Goal: Task Accomplishment & Management: Use online tool/utility

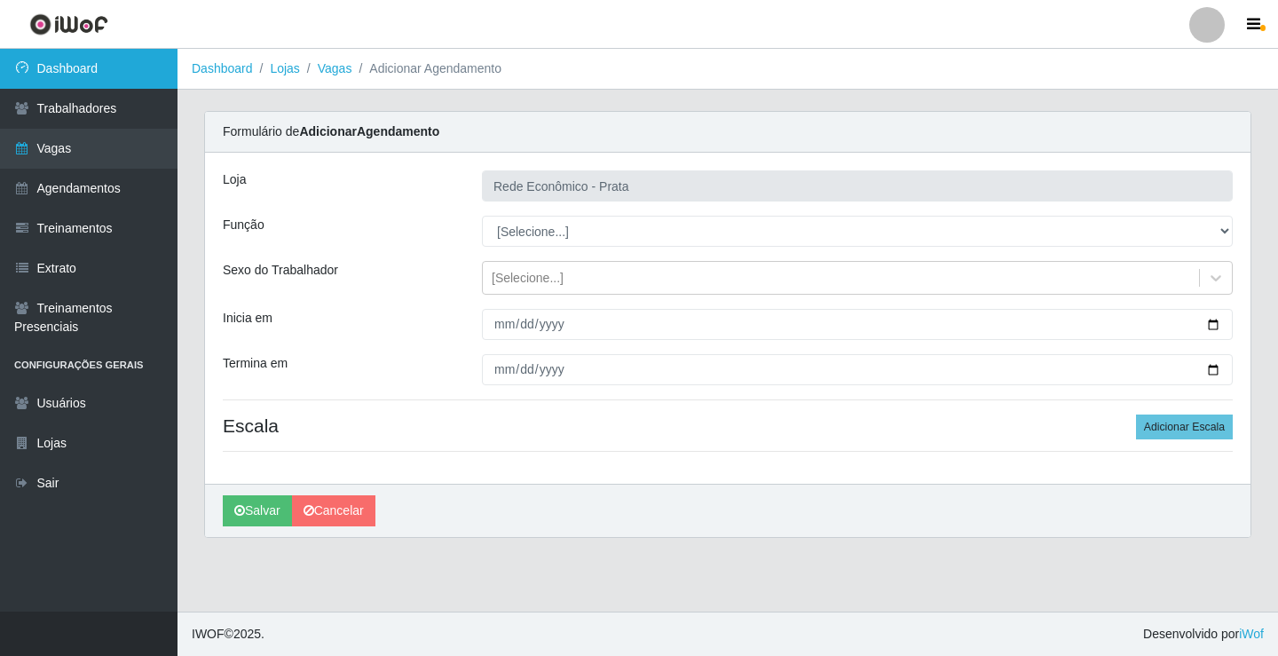
click at [139, 76] on link "Dashboard" at bounding box center [88, 69] width 177 height 40
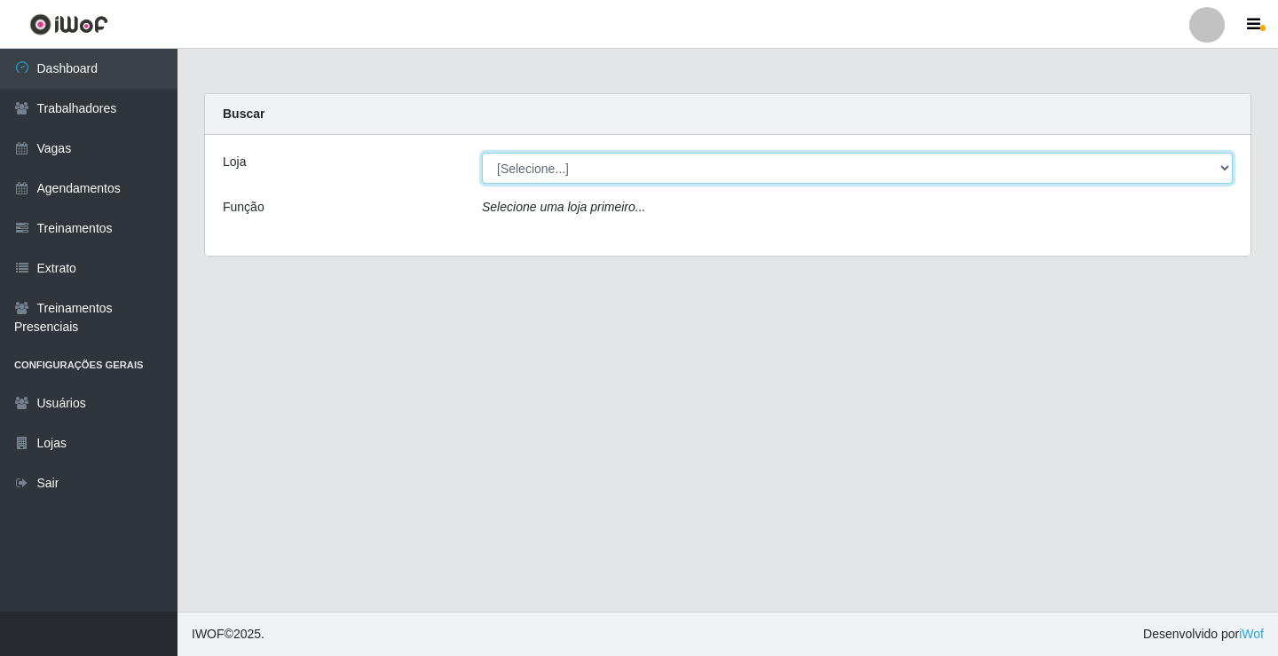
click at [1222, 167] on select "[Selecione...] Rede Econômico - Prata" at bounding box center [857, 168] width 751 height 31
select select "192"
click at [482, 153] on select "[Selecione...] Rede Econômico - Prata" at bounding box center [857, 168] width 751 height 31
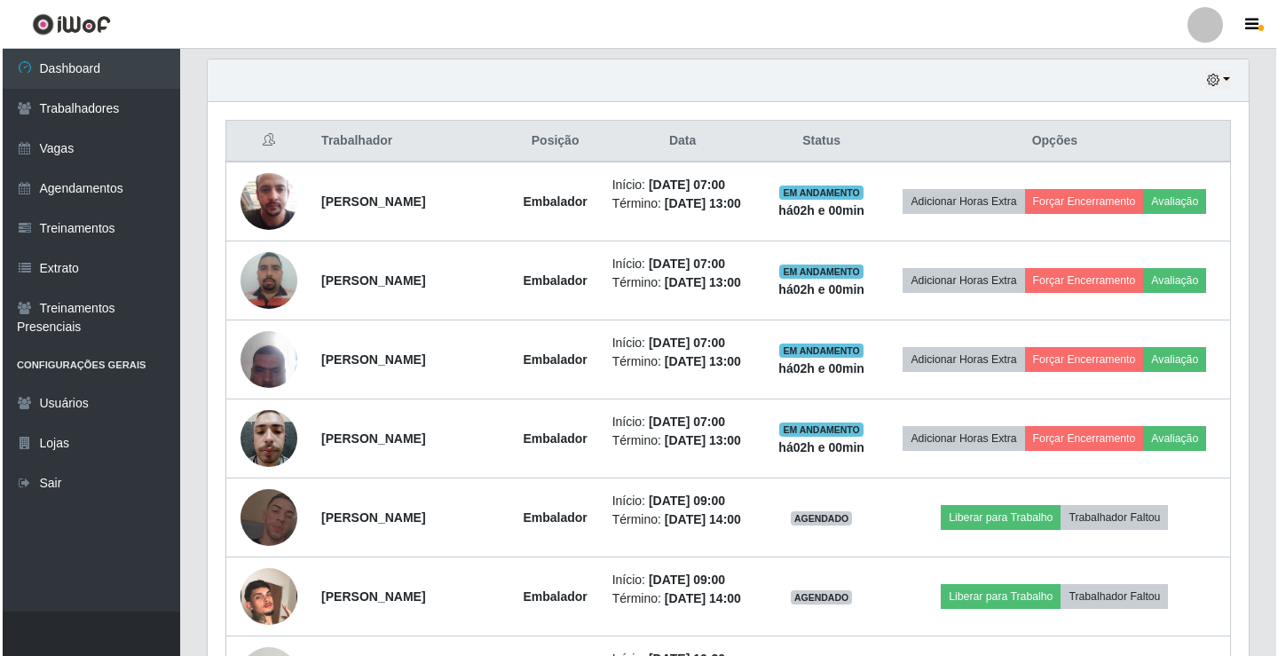
scroll to position [621, 0]
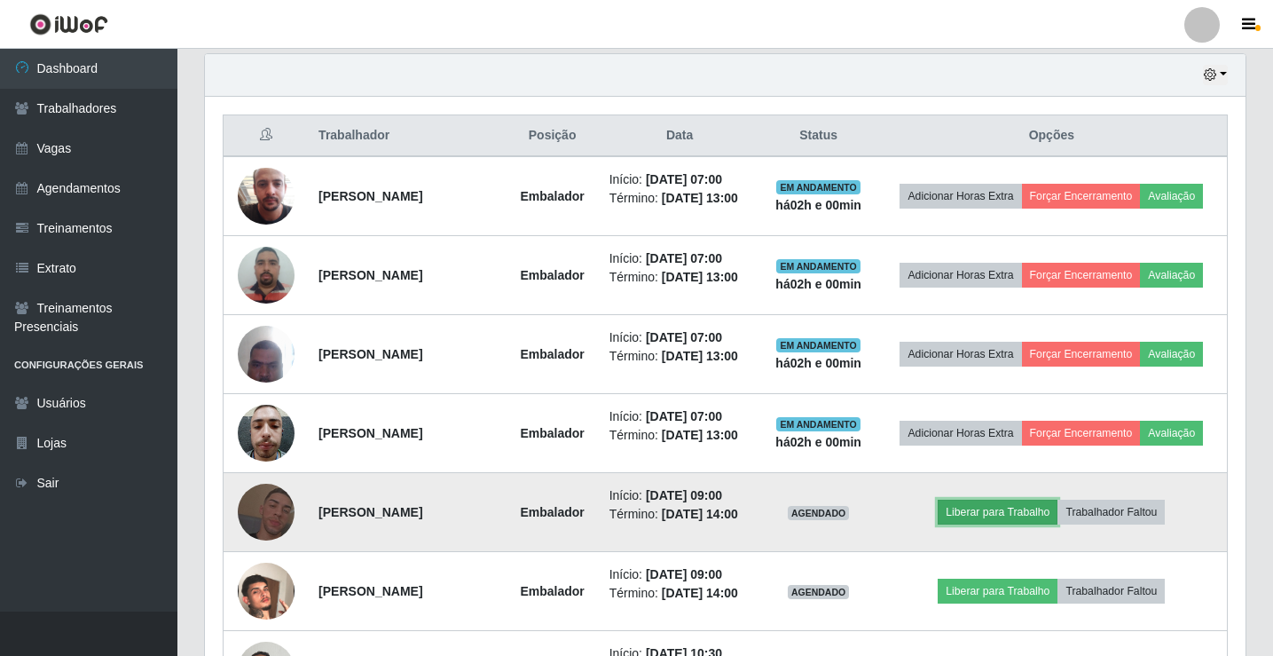
click at [975, 509] on button "Liberar para Trabalho" at bounding box center [998, 512] width 120 height 25
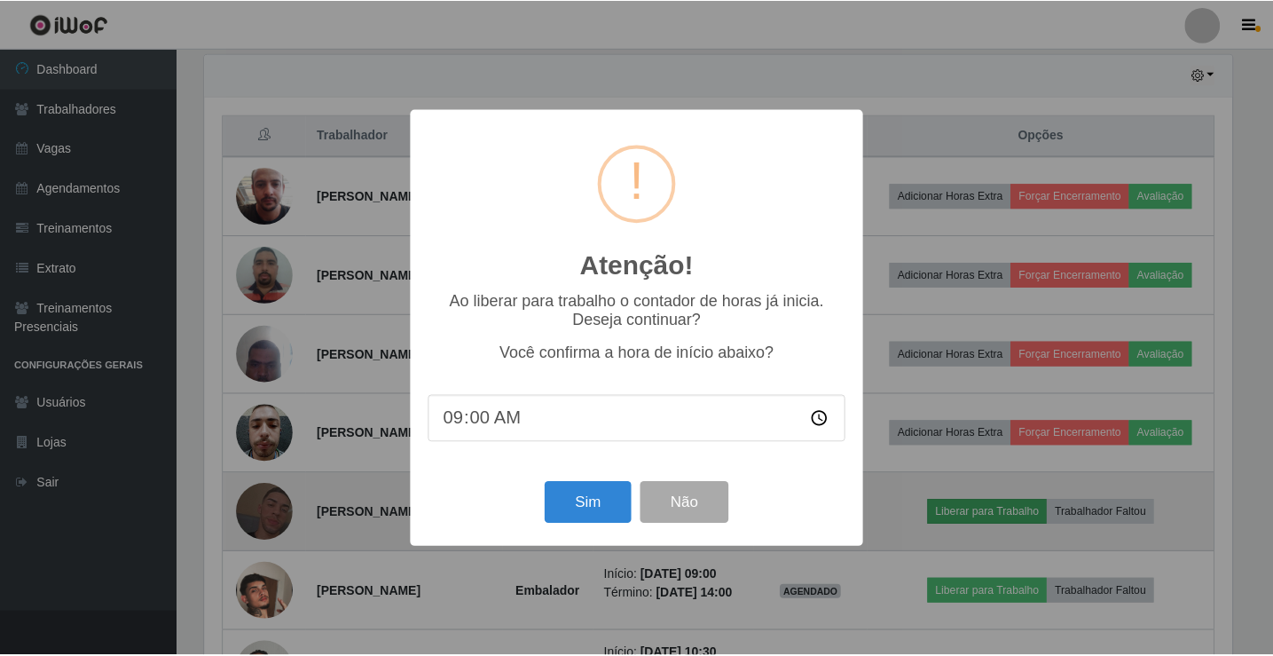
scroll to position [368, 1032]
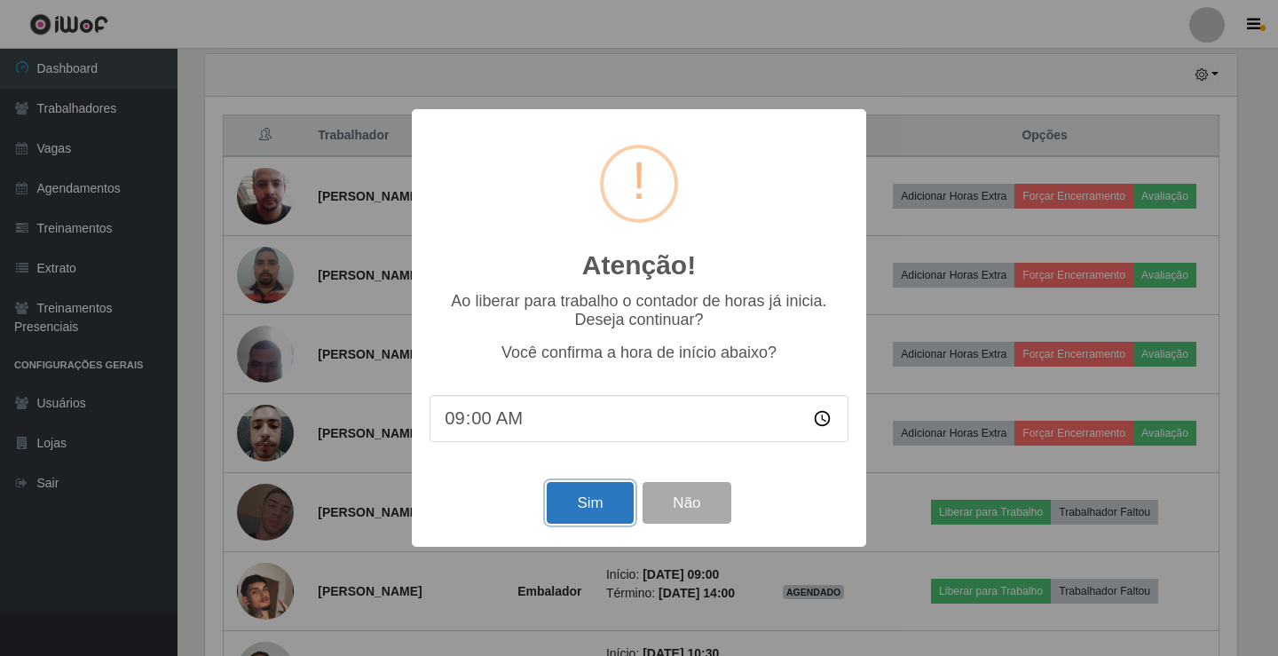
click at [564, 514] on button "Sim" at bounding box center [590, 503] width 86 height 42
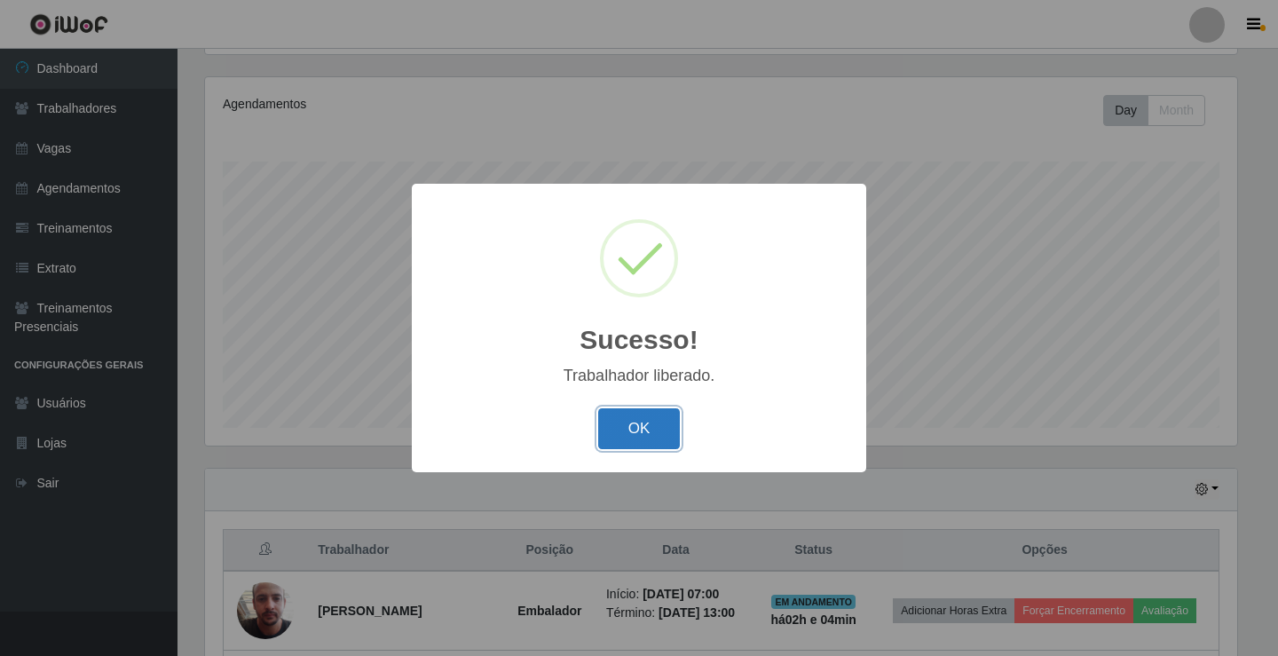
click at [627, 443] on button "OK" at bounding box center [639, 429] width 83 height 42
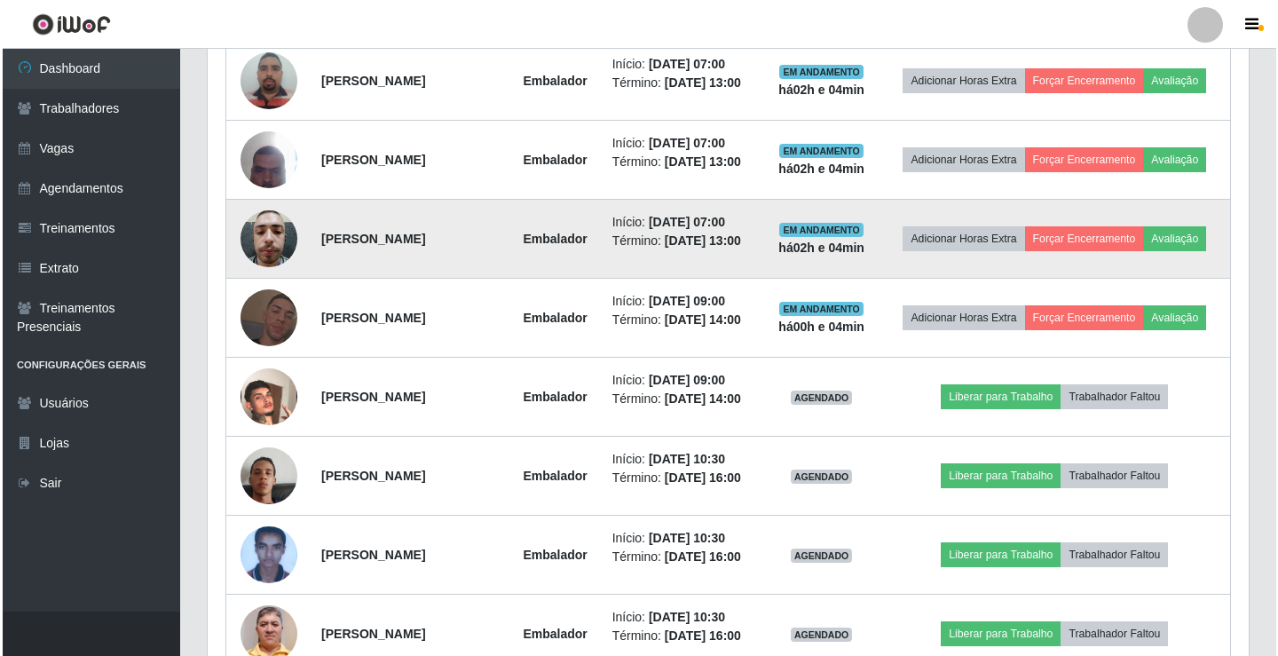
scroll to position [828, 0]
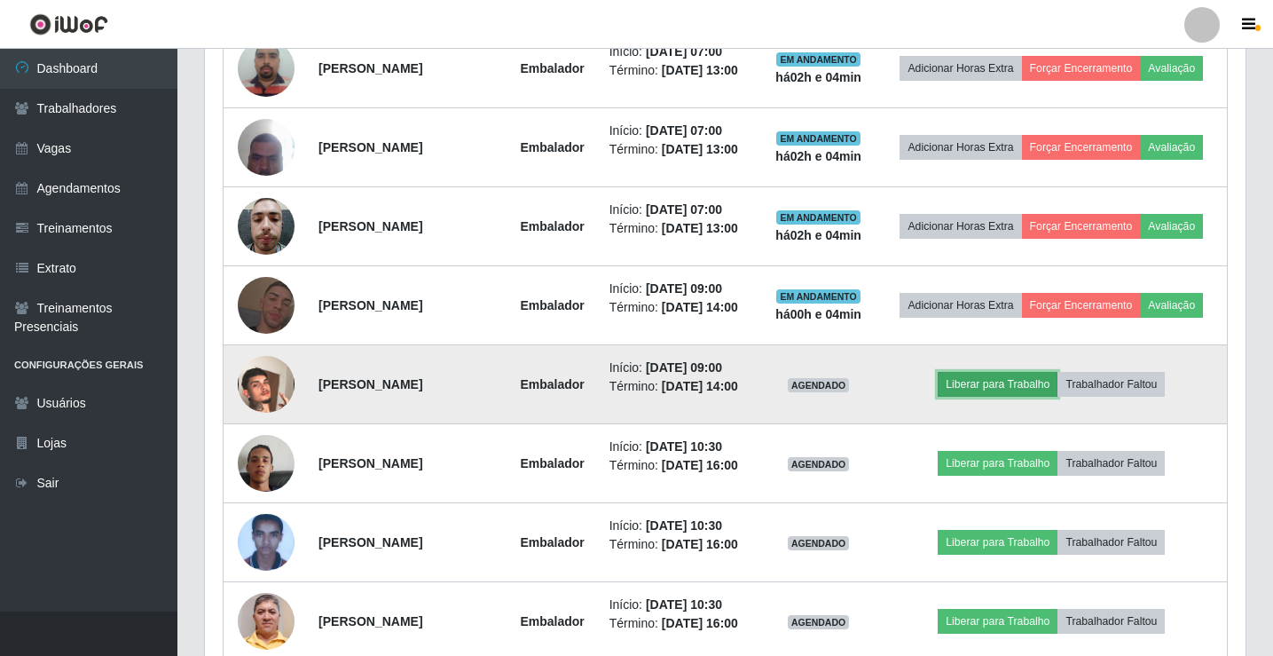
click at [1041, 385] on button "Liberar para Trabalho" at bounding box center [998, 384] width 120 height 25
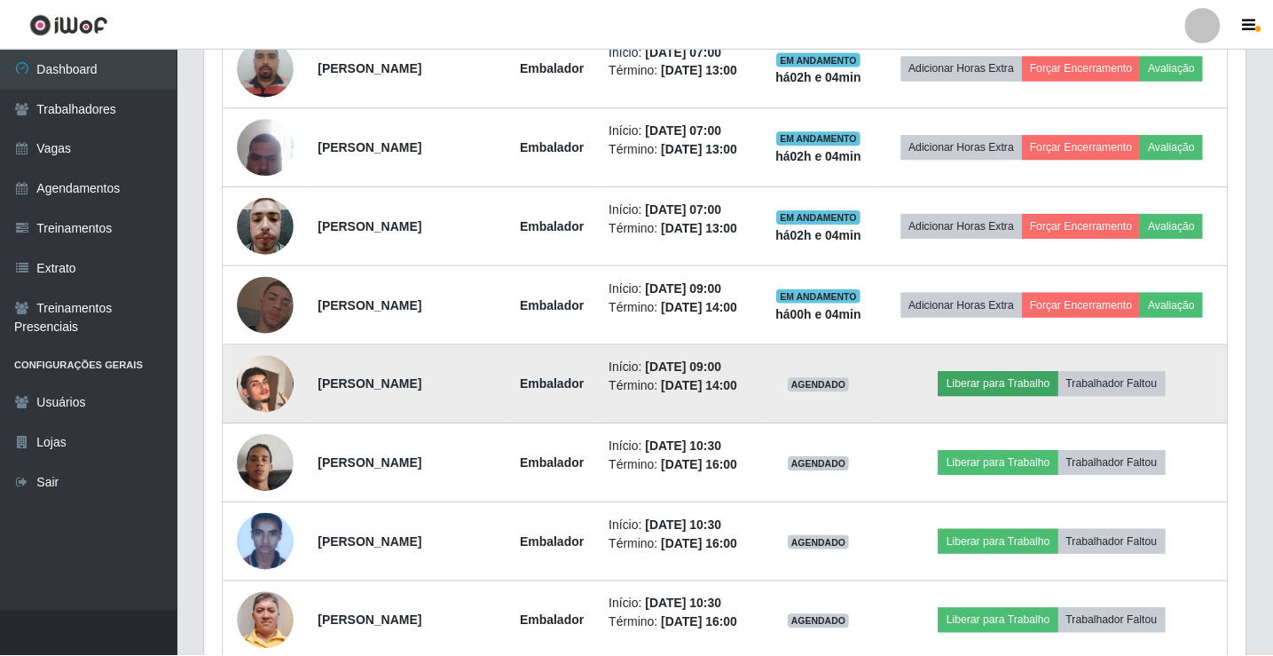
scroll to position [368, 1032]
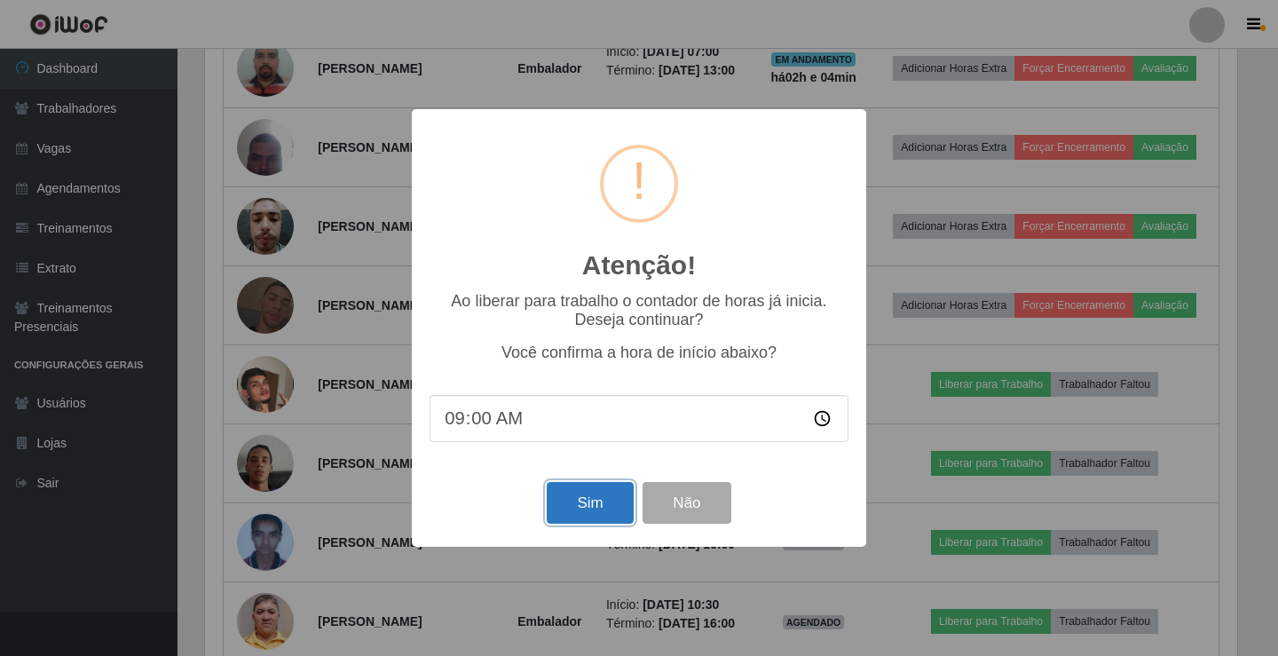
click at [603, 499] on button "Sim" at bounding box center [590, 503] width 86 height 42
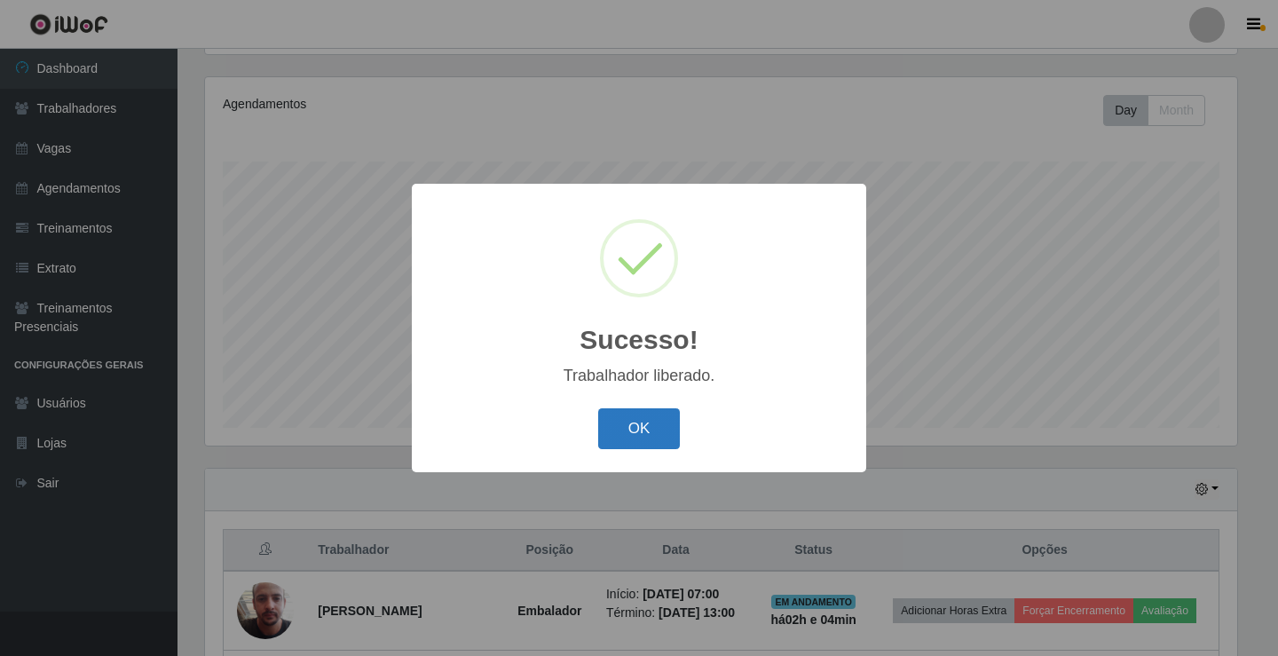
click at [668, 435] on button "OK" at bounding box center [639, 429] width 83 height 42
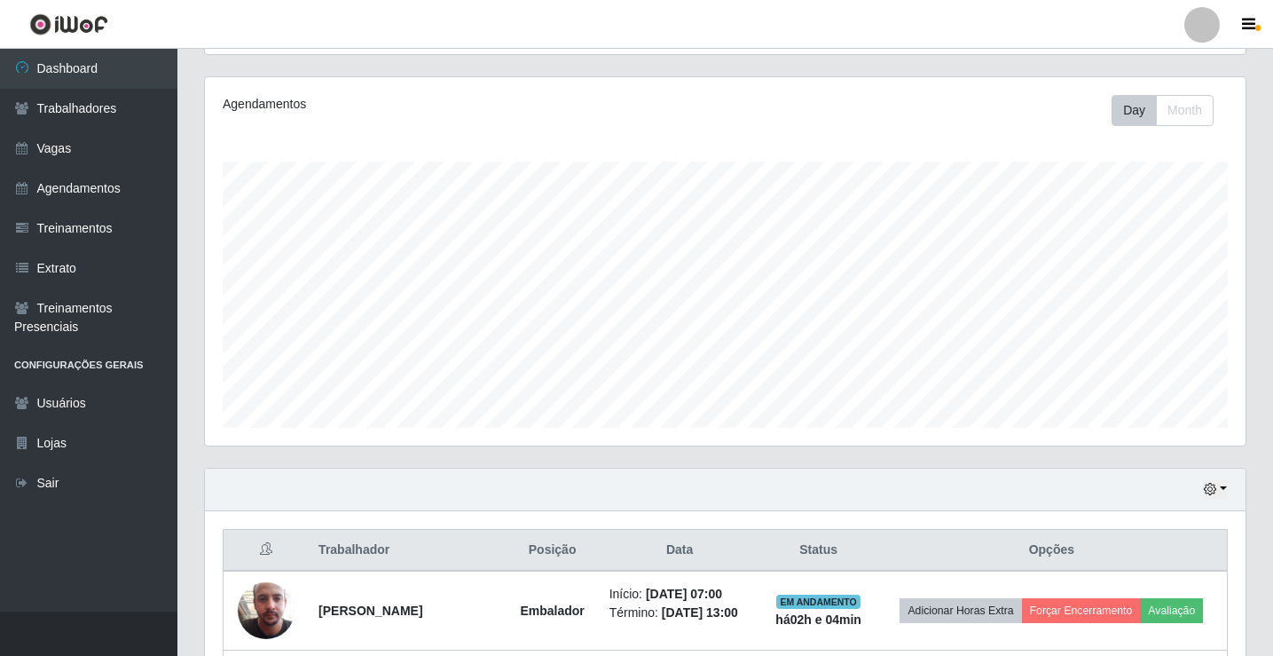
scroll to position [368, 1041]
